Goal: Find specific page/section: Find specific page/section

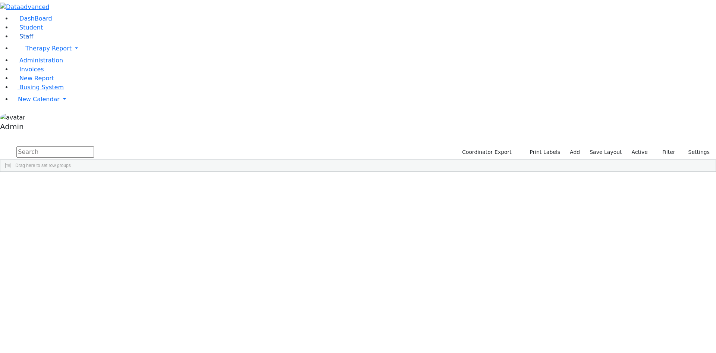
click at [30, 40] on link "Staff" at bounding box center [22, 36] width 21 height 7
click at [94, 146] on input "text" at bounding box center [55, 151] width 78 height 11
type input "joseph"
click at [31, 40] on link "Staff" at bounding box center [22, 36] width 21 height 7
click at [94, 146] on input "text" at bounding box center [55, 151] width 78 height 11
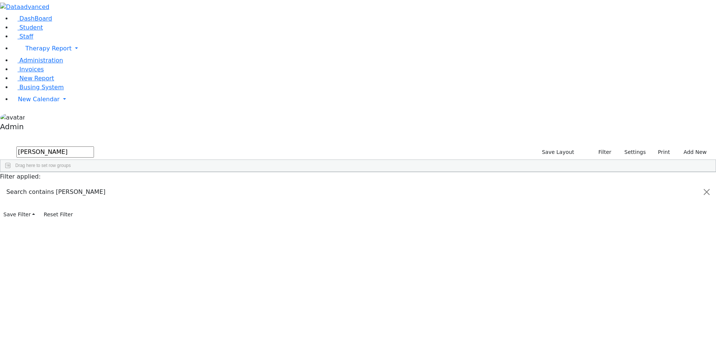
type input "[PERSON_NAME]"
drag, startPoint x: 137, startPoint y: 31, endPoint x: 78, endPoint y: 29, distance: 59.0
click at [78, 29] on div "DashBoard Student Staff Therapy Report Student Old Calendar Report Admin" at bounding box center [358, 110] width 716 height 220
click at [32, 31] on link "Student" at bounding box center [27, 27] width 31 height 7
click at [94, 146] on input "text" at bounding box center [55, 151] width 78 height 11
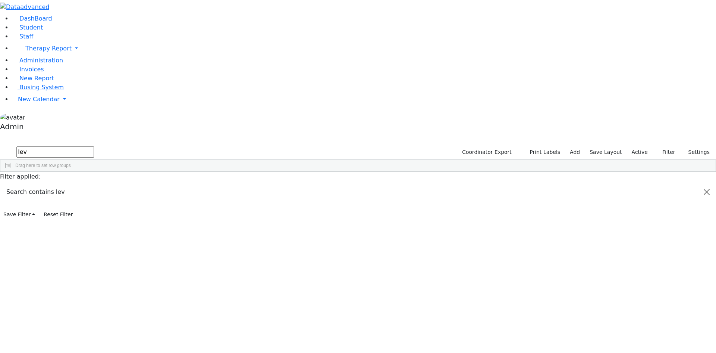
type input "lev"
click at [178, 215] on div "Lev Rachel 07/16/2021 Ptalis, Aliza The Preschool Kiryas Joel UFSD (845) 783-74…" at bounding box center [306, 220] width 612 height 10
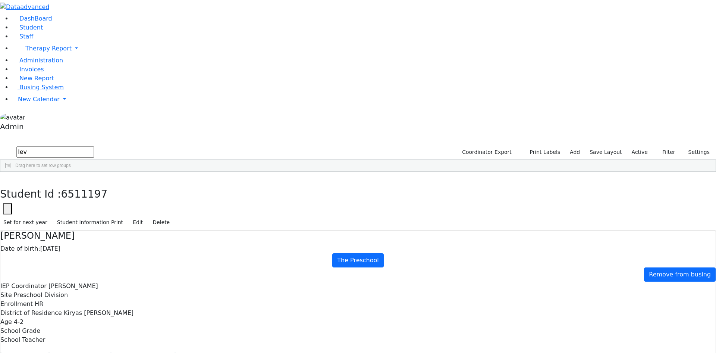
click at [176, 351] on button "Recommendation" at bounding box center [142, 359] width 65 height 16
checkbox input "true"
select select "210"
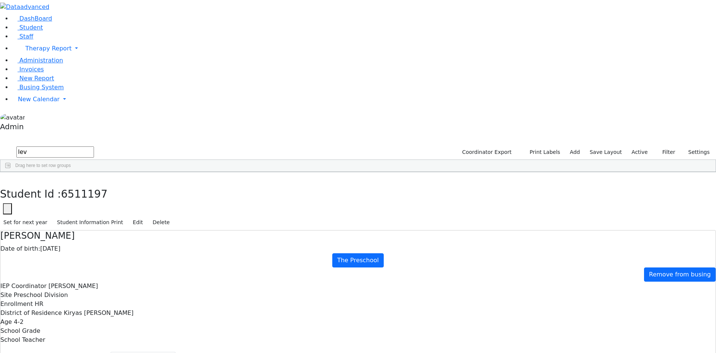
drag, startPoint x: 118, startPoint y: 30, endPoint x: 77, endPoint y: 29, distance: 40.7
click at [77, 29] on div "DashBoard Student Staff Therapy Report Student Old Calendar Report Admin" at bounding box center [358, 228] width 716 height 457
type input "mull"
click at [62, 10] on icon "button" at bounding box center [59, 7] width 6 height 6
click at [68, 194] on div "Muller" at bounding box center [34, 199] width 68 height 10
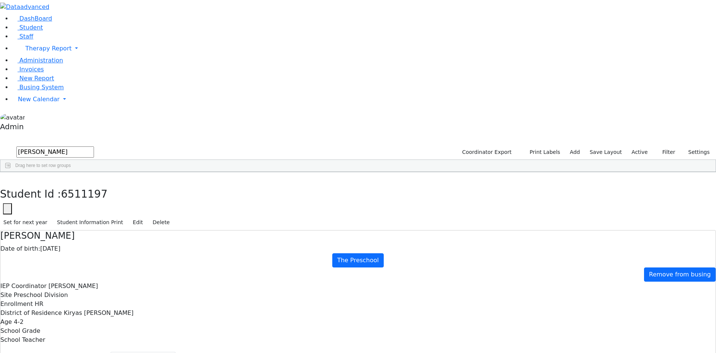
click at [68, 194] on div "Muller" at bounding box center [34, 199] width 68 height 10
select select "210"
click at [68, 194] on div "Muller" at bounding box center [34, 199] width 68 height 10
drag, startPoint x: 66, startPoint y: 33, endPoint x: 20, endPoint y: 30, distance: 46.4
click at [20, 30] on div "DashBoard Student Staff Therapy Report Student Old Calendar Report Admin" at bounding box center [358, 228] width 716 height 457
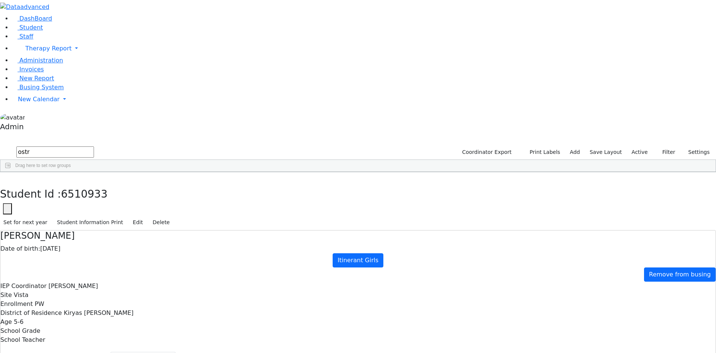
type input "ostr"
click at [68, 205] on div "Ostreicher" at bounding box center [34, 210] width 68 height 10
select select "210"
drag, startPoint x: 66, startPoint y: 30, endPoint x: 24, endPoint y: 29, distance: 41.8
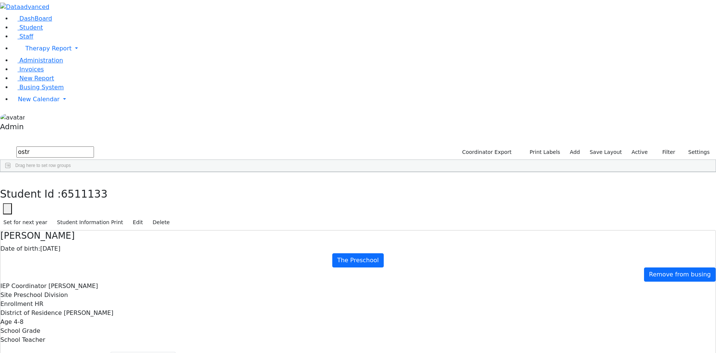
click at [24, 29] on div "DashBoard Student Staff Therapy Report Student Old Calendar Report Admin" at bounding box center [358, 228] width 716 height 457
type input "weis"
click at [7, 178] on icon "button" at bounding box center [5, 180] width 4 height 4
click at [636, 146] on label "Active" at bounding box center [640, 152] width 23 height 12
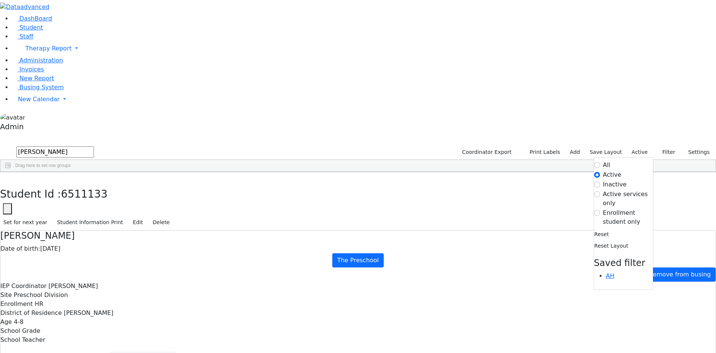
click at [603, 160] on label "All" at bounding box center [606, 164] width 7 height 9
click at [598, 162] on input "All" at bounding box center [597, 165] width 6 height 6
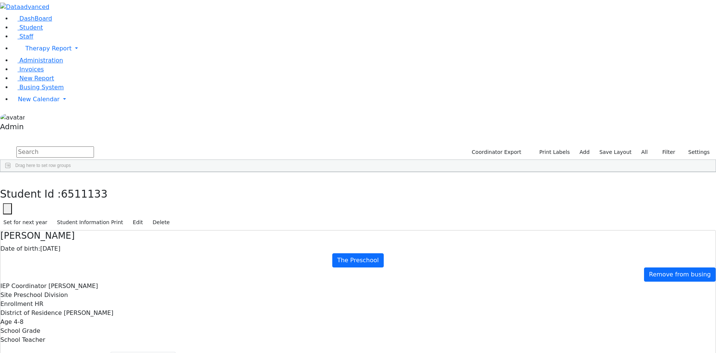
click at [94, 146] on input "text" at bounding box center [55, 151] width 78 height 11
type input "weiss fr"
click at [123, 278] on div "Fraida" at bounding box center [93, 283] width 62 height 10
select select "210"
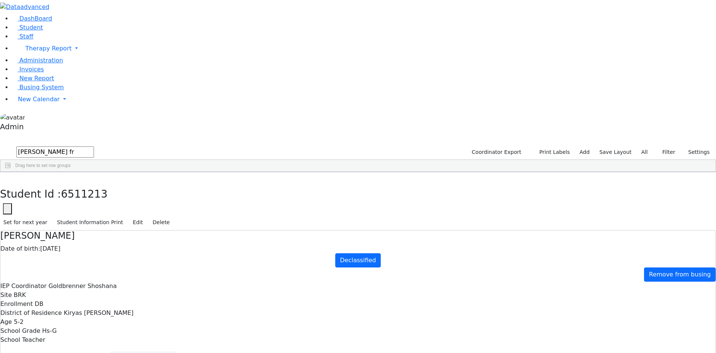
drag, startPoint x: 73, startPoint y: 33, endPoint x: 10, endPoint y: 24, distance: 63.3
click at [10, 24] on div "DashBoard Student Staff Therapy Report Student Old Calendar Report Admin" at bounding box center [358, 228] width 716 height 457
click at [10, 14] on div at bounding box center [358, 7] width 716 height 14
drag, startPoint x: 77, startPoint y: 31, endPoint x: 18, endPoint y: 29, distance: 59.4
click at [18, 29] on div "DashBoard Student Staff Therapy Report Student Old Calendar Report Admin" at bounding box center [358, 228] width 716 height 457
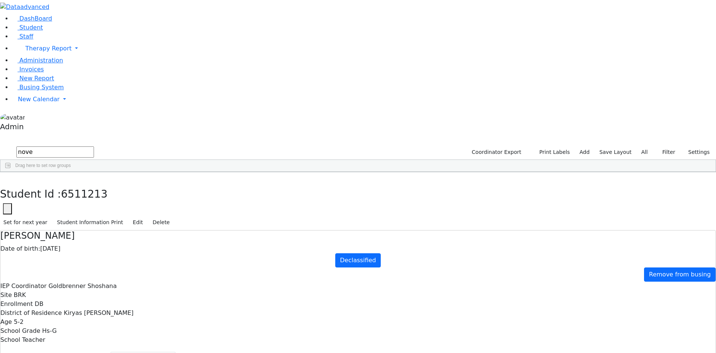
type input "nove"
click at [68, 184] on div "Nove" at bounding box center [34, 189] width 68 height 10
select select "210"
click at [176, 351] on button "Scheduling" at bounding box center [199, 359] width 46 height 16
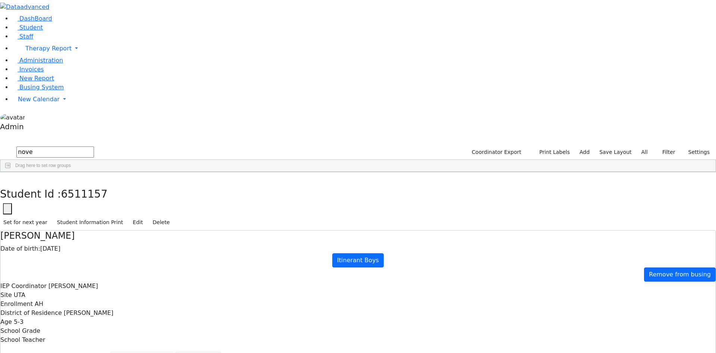
click at [175, 351] on button "Recommendation" at bounding box center [142, 359] width 65 height 16
click at [181, 351] on button "Scheduling" at bounding box center [199, 359] width 46 height 16
select select "210"
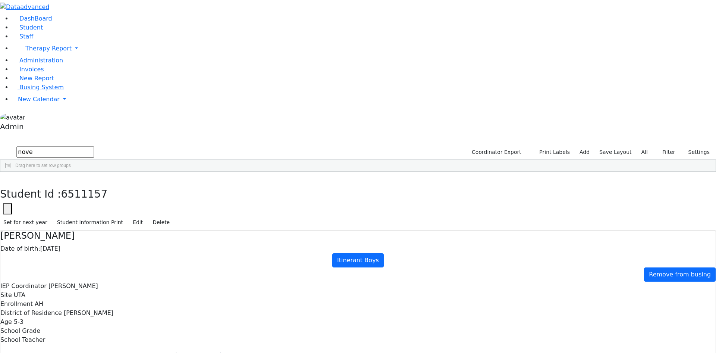
checkbox input "true"
